Goal: Task Accomplishment & Management: Use online tool/utility

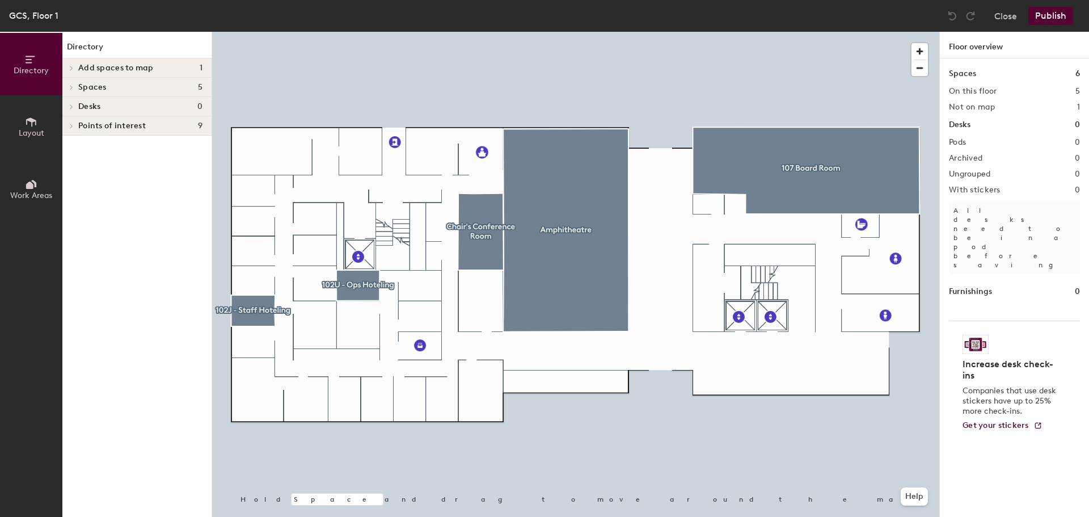
click at [31, 129] on span "Layout" at bounding box center [32, 133] width 26 height 10
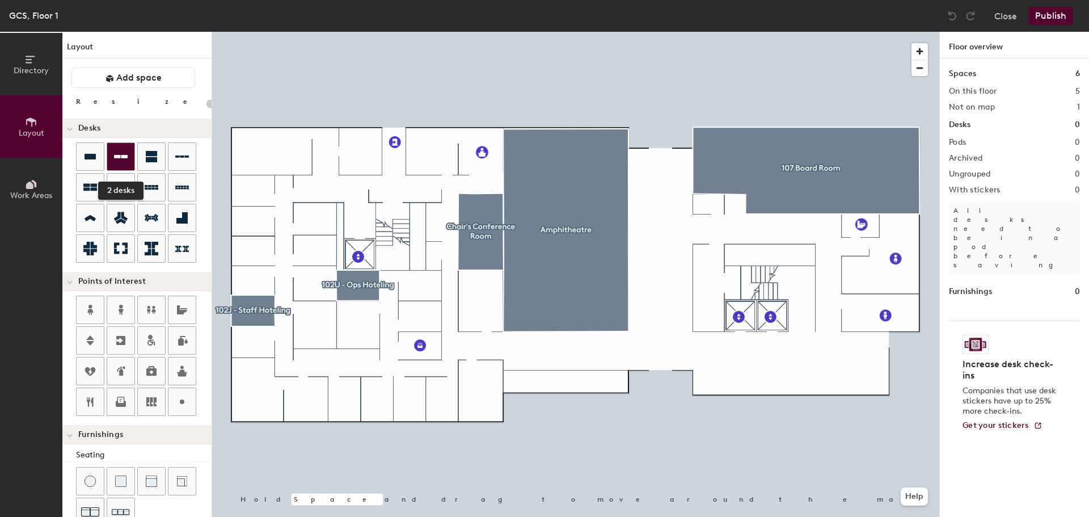
click at [122, 156] on icon at bounding box center [121, 156] width 14 height 3
type input "160"
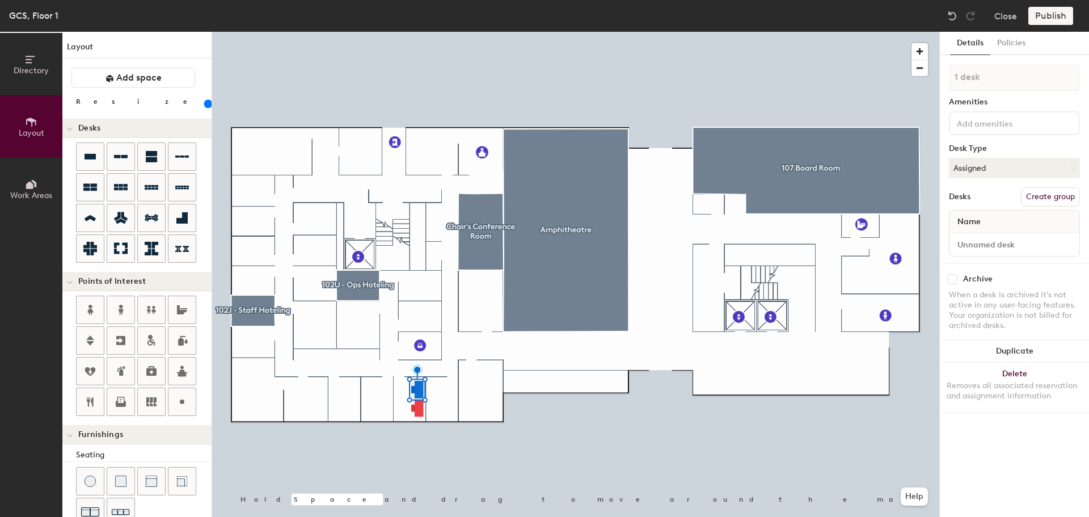
click at [1043, 196] on button "Create group" at bounding box center [1050, 196] width 59 height 19
type input "P"
type input "102D"
click at [991, 240] on input "Desk 1" at bounding box center [1013, 244] width 125 height 16
type input "102D-01"
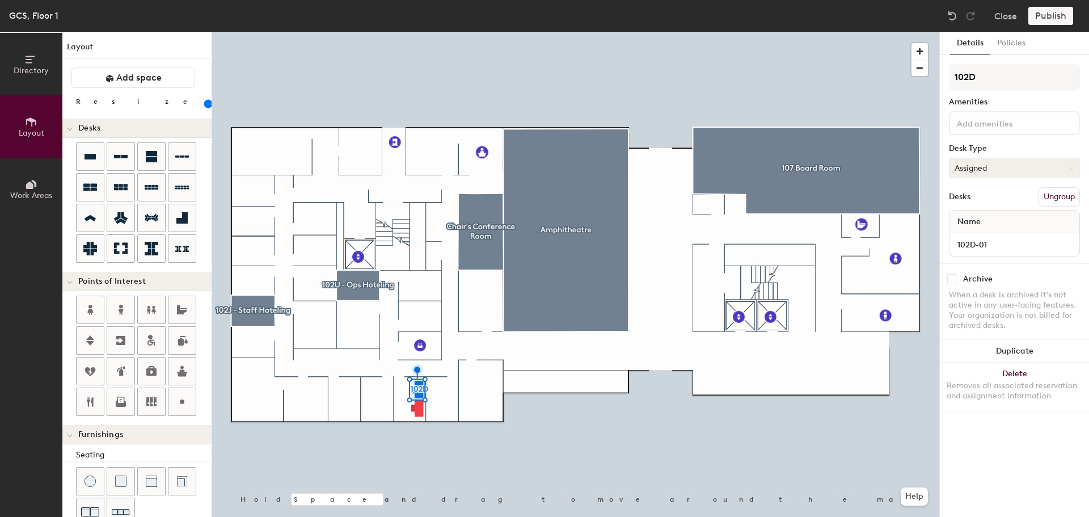
click at [993, 163] on button "Assigned" at bounding box center [1014, 168] width 131 height 20
click at [997, 235] on div "Hoteled" at bounding box center [1005, 237] width 113 height 17
click at [1046, 200] on button "Create group" at bounding box center [1050, 196] width 59 height 19
type input "P"
type input "102D"
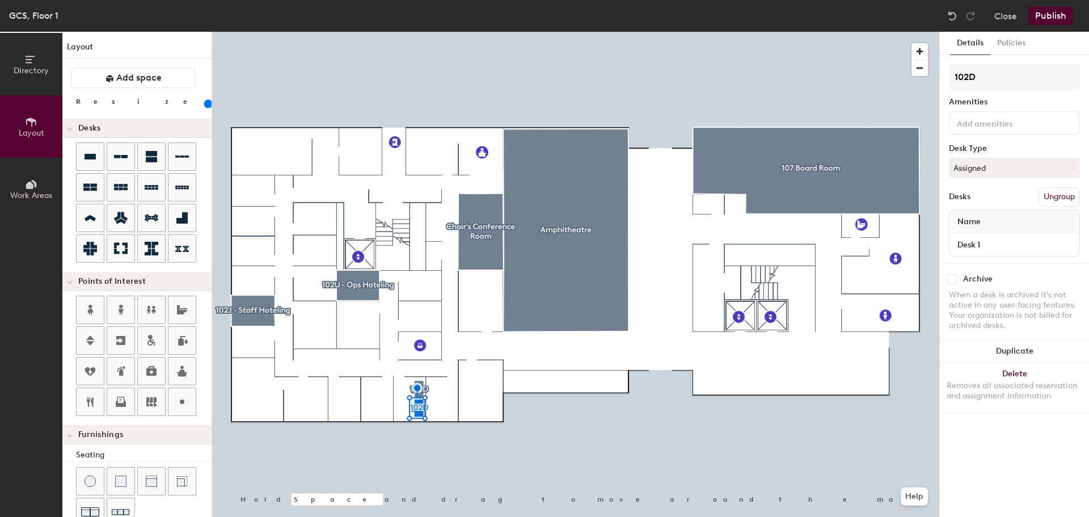
click at [1001, 196] on div "Desks Ungroup" at bounding box center [1014, 196] width 131 height 19
click at [991, 243] on input "Desk 1" at bounding box center [1013, 244] width 125 height 16
type input "102D-02"
click at [1054, 11] on button "Publish" at bounding box center [1050, 16] width 45 height 18
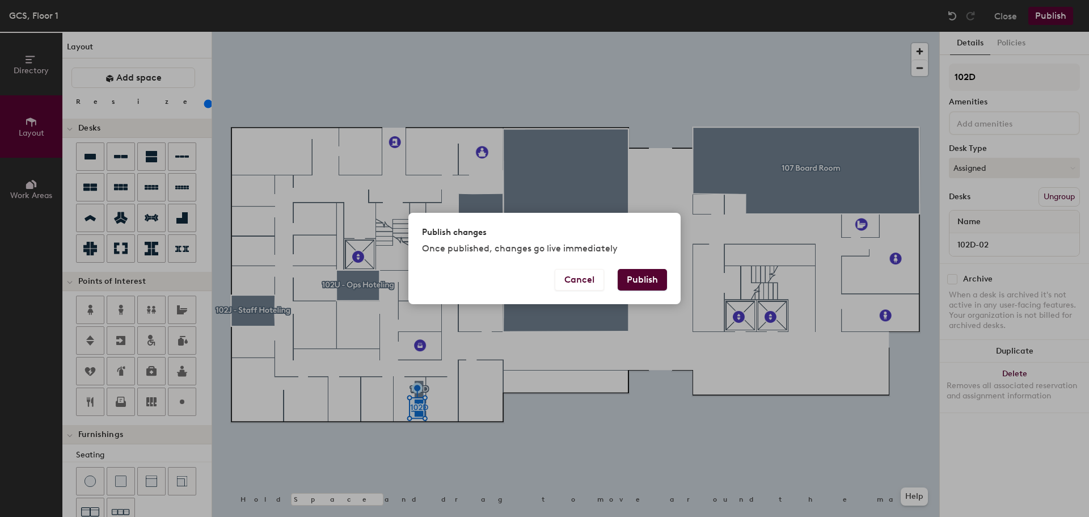
click at [634, 274] on button "Publish" at bounding box center [641, 280] width 49 height 22
type input "20"
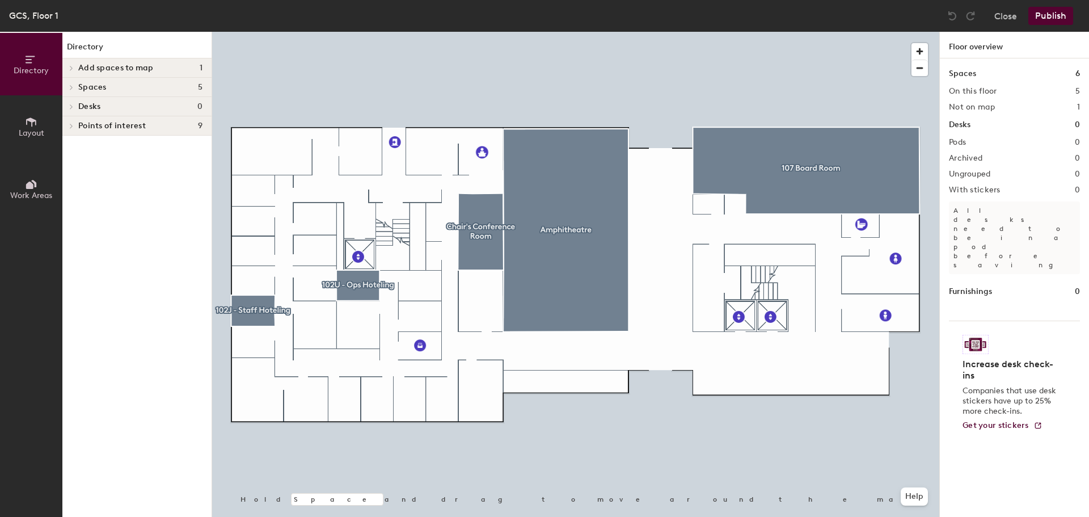
click at [27, 122] on icon at bounding box center [31, 121] width 10 height 9
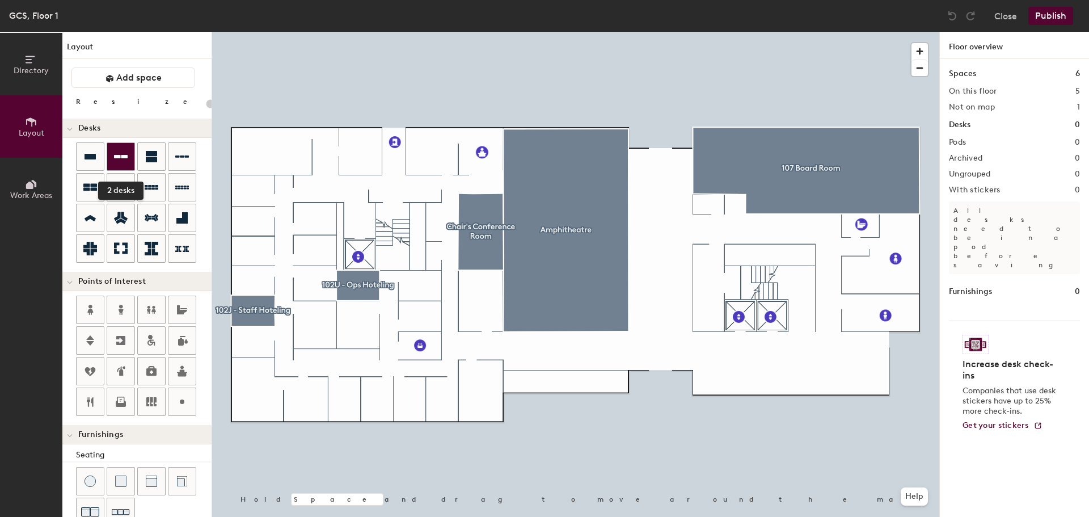
click at [121, 159] on icon at bounding box center [121, 157] width 14 height 14
type input "160"
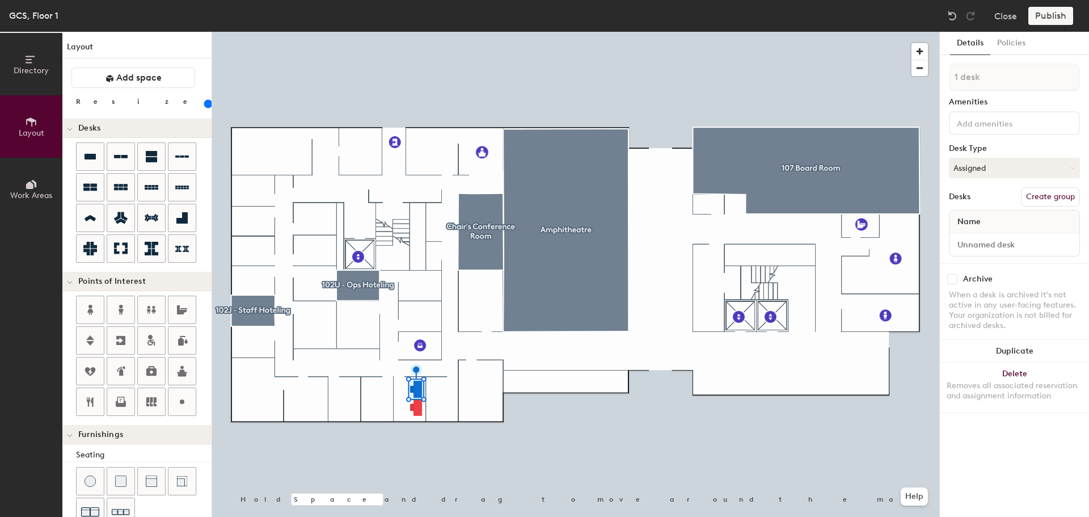
click at [1038, 197] on button "Create group" at bounding box center [1050, 196] width 59 height 19
type input "P"
type input "102D-1"
click at [1000, 242] on input "Desk 1" at bounding box center [1013, 244] width 125 height 16
type input "102D-1"
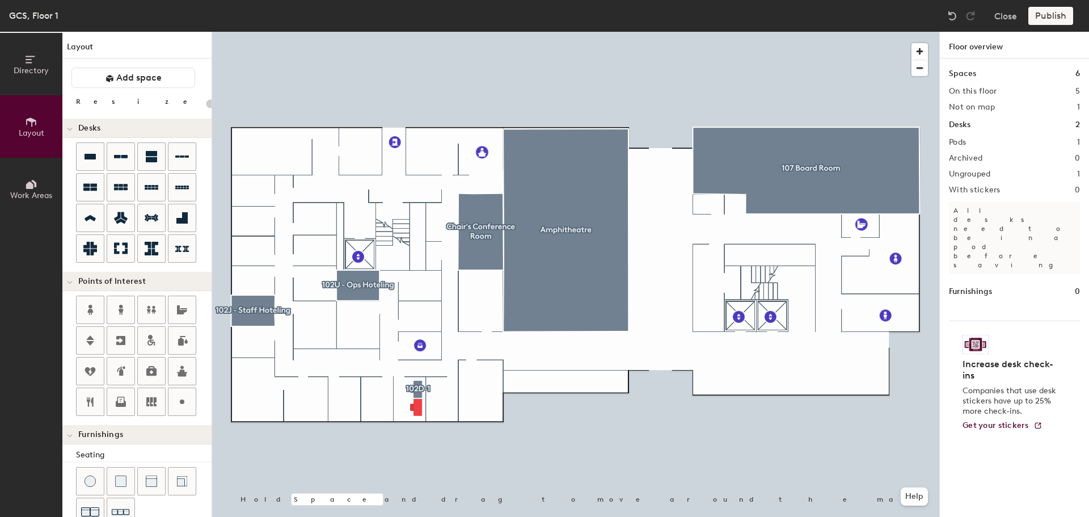
type input "160"
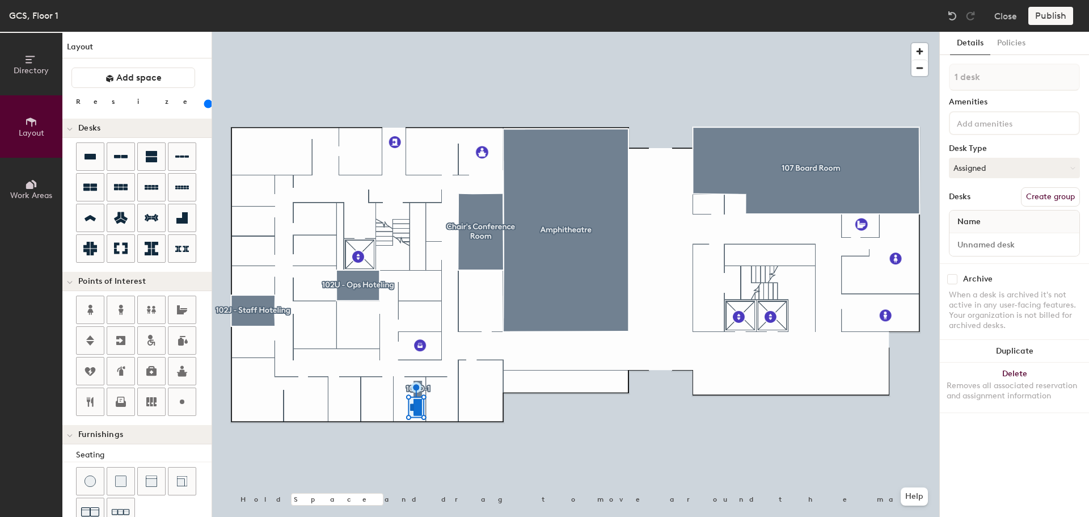
click at [1049, 192] on button "Create group" at bounding box center [1050, 196] width 59 height 19
type input "P"
type input "102D-2"
click at [981, 249] on input "Desk 1" at bounding box center [1013, 244] width 125 height 16
type input "102D-2"
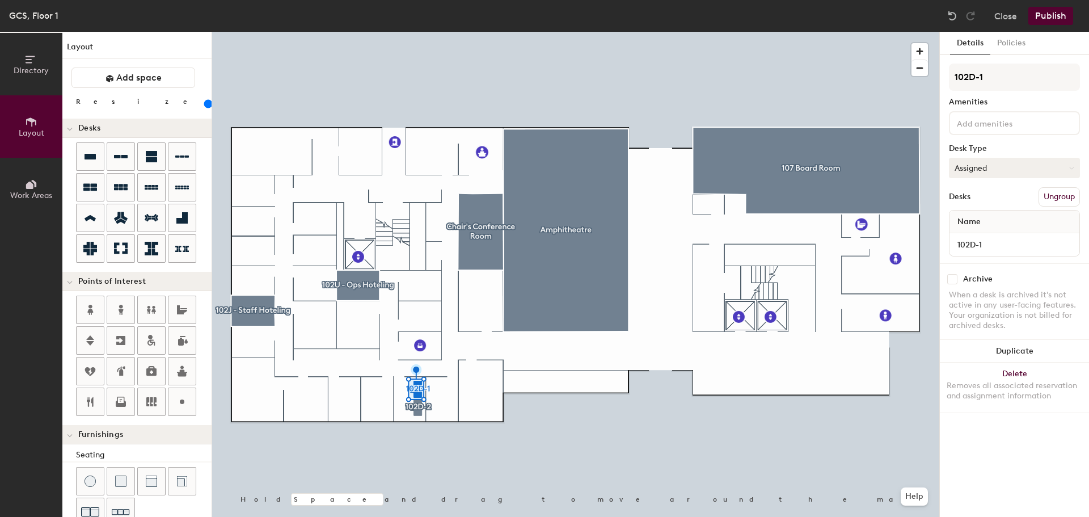
click at [997, 167] on button "Assigned" at bounding box center [1014, 168] width 131 height 20
click at [984, 237] on div "Hoteled" at bounding box center [1005, 237] width 113 height 17
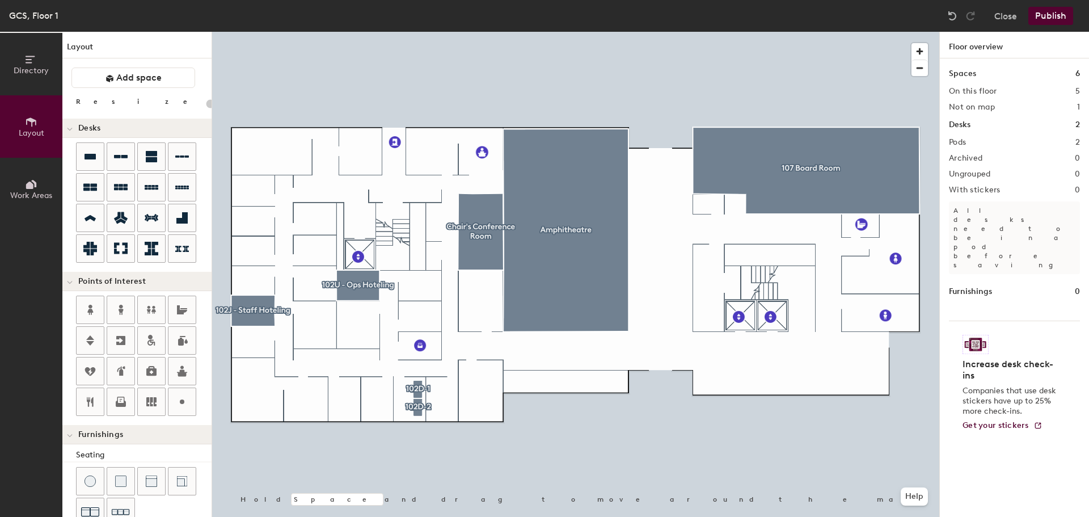
click at [1044, 22] on button "Publish" at bounding box center [1050, 16] width 45 height 18
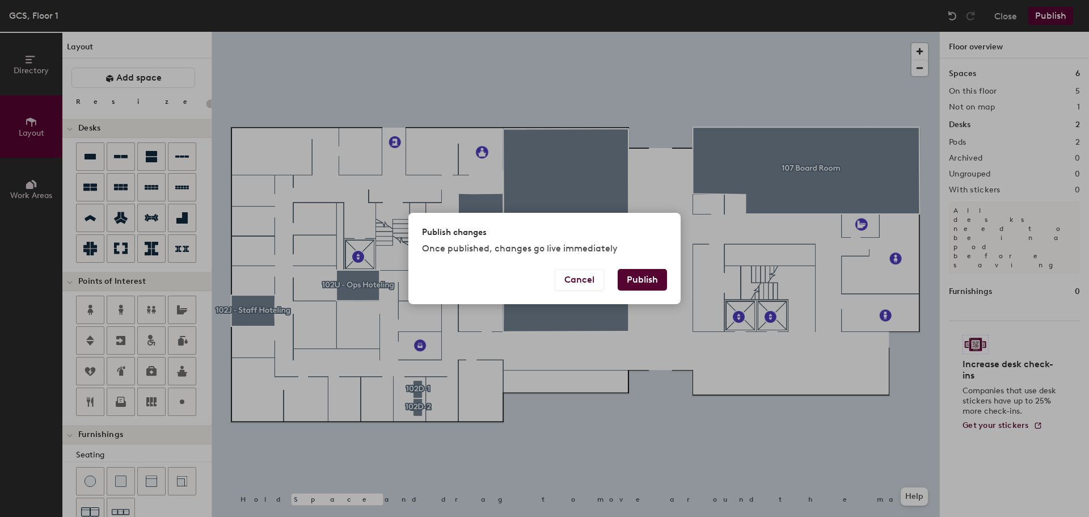
click at [642, 281] on button "Publish" at bounding box center [641, 280] width 49 height 22
type input "20"
